Goal: Task Accomplishment & Management: Complete application form

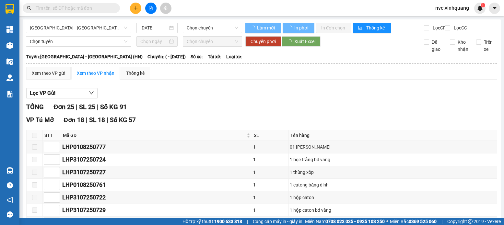
type input "[DATE]"
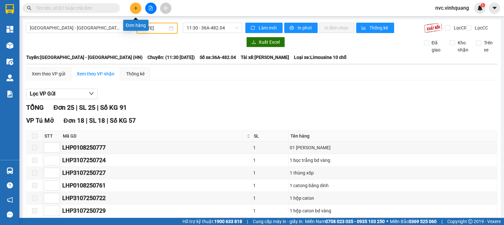
click at [138, 6] on icon "plus" at bounding box center [136, 8] width 5 height 5
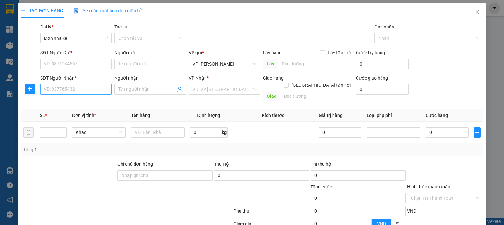
click at [87, 88] on input "SĐT Người Nhận *" at bounding box center [76, 89] width 72 height 10
click at [56, 62] on input "SĐT Người Gửi *" at bounding box center [76, 64] width 72 height 10
type input "0967229477"
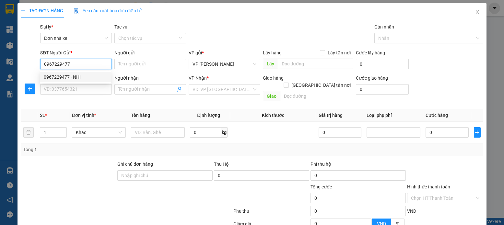
click at [57, 78] on div "0967229477 - NHI" at bounding box center [75, 77] width 63 height 7
type input "NHI"
type input "0944730273"
type input "[PERSON_NAME]"
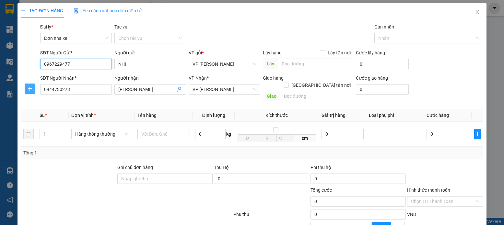
type input "0967229477"
click at [31, 91] on button "button" at bounding box center [30, 89] width 10 height 10
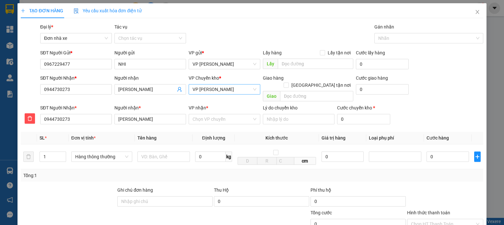
click at [212, 88] on span "VP [PERSON_NAME]" at bounding box center [225, 90] width 64 height 10
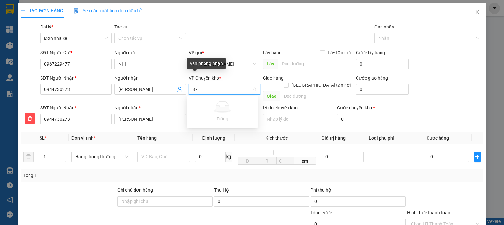
type input "8"
type input "DCV"
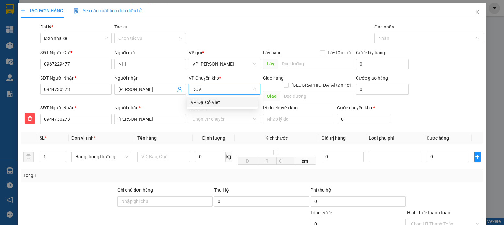
click at [218, 102] on div "VP Đại Cồ Việt" at bounding box center [222, 102] width 63 height 7
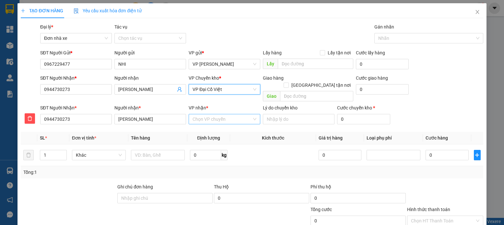
click at [206, 115] on input "VP nhận *" at bounding box center [222, 120] width 59 height 10
type input "LHP"
drag, startPoint x: 204, startPoint y: 124, endPoint x: 198, endPoint y: 120, distance: 7.0
click at [203, 124] on div "VP [PERSON_NAME]" at bounding box center [222, 125] width 63 height 7
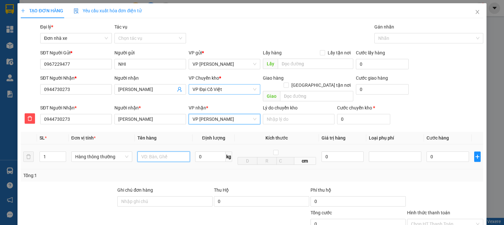
click at [177, 152] on input "text" at bounding box center [164, 157] width 53 height 10
click at [52, 152] on input "1" at bounding box center [53, 157] width 26 height 10
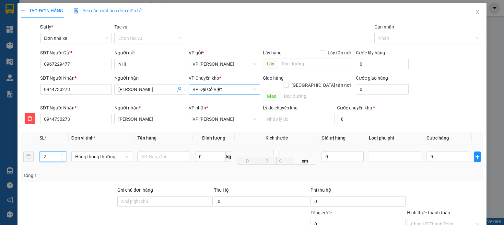
click at [63, 154] on icon "up" at bounding box center [62, 155] width 2 height 2
type input "3"
click at [156, 152] on input "text" at bounding box center [164, 157] width 53 height 10
type input "HỘP HOA SÁP"
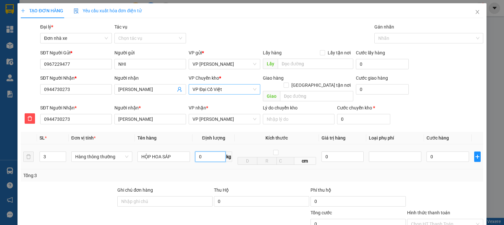
click at [199, 152] on input "0" at bounding box center [210, 157] width 30 height 10
type input "4"
type input "120.000"
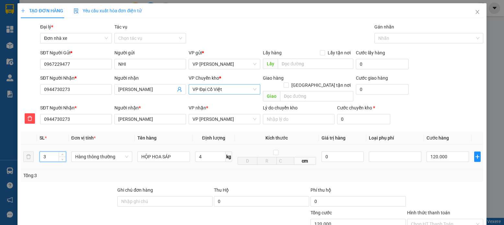
click at [51, 152] on input "3" at bounding box center [53, 157] width 26 height 10
click at [59, 156] on span "Decrease Value" at bounding box center [62, 159] width 7 height 6
type input "1"
click at [59, 156] on span "Decrease Value" at bounding box center [62, 159] width 7 height 6
click at [208, 152] on input "4" at bounding box center [210, 157] width 30 height 10
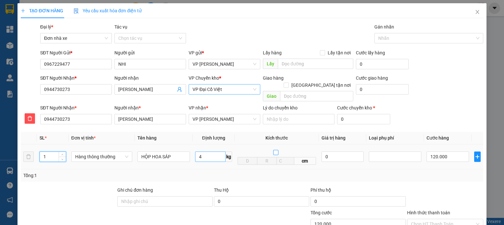
type input "40.000"
click at [51, 152] on input "1" at bounding box center [53, 157] width 26 height 10
click at [61, 153] on span "up" at bounding box center [63, 155] width 4 height 4
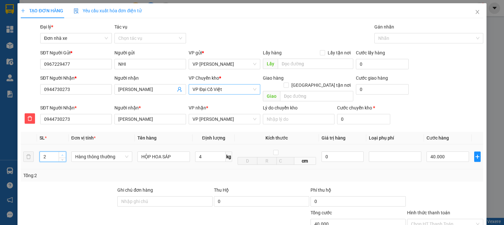
type input "3"
click at [61, 153] on span "up" at bounding box center [63, 155] width 4 height 4
click at [214, 152] on input "4" at bounding box center [210, 157] width 30 height 10
type input "120.000"
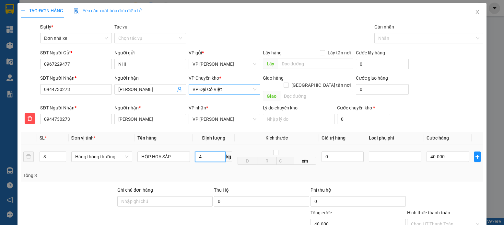
type input "120.000"
click at [214, 152] on input "4.2" at bounding box center [210, 157] width 30 height 10
type input "4"
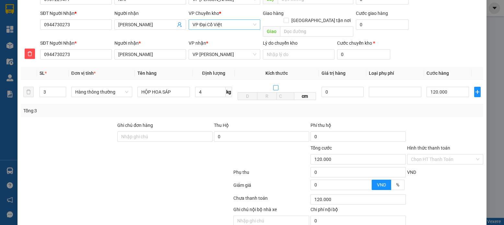
scroll to position [87, 0]
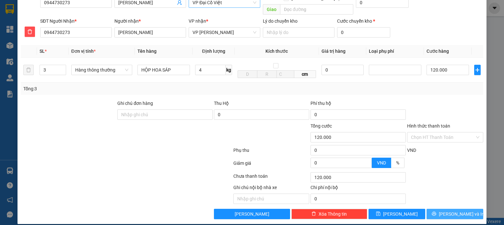
click at [444, 209] on button "[PERSON_NAME] và In" at bounding box center [455, 214] width 57 height 10
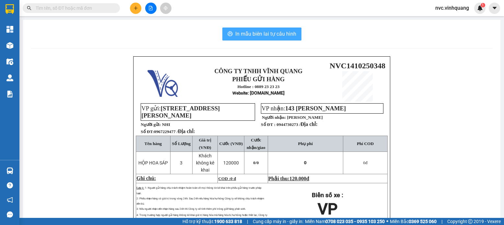
click at [254, 32] on span "In mẫu biên lai tự cấu hình" at bounding box center [265, 34] width 61 height 8
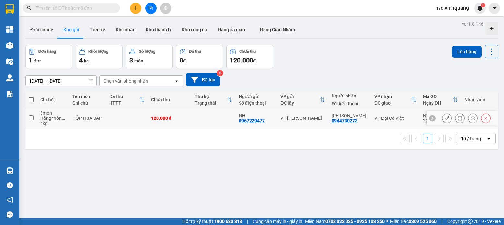
click at [458, 118] on icon at bounding box center [460, 118] width 5 height 5
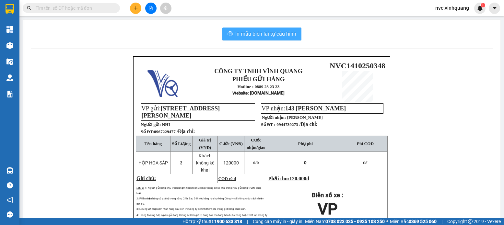
click at [273, 34] on span "In mẫu biên lai tự cấu hình" at bounding box center [265, 34] width 61 height 8
